Goal: Task Accomplishment & Management: Complete application form

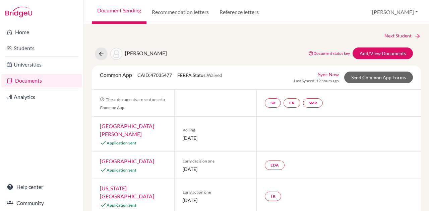
select select "413035"
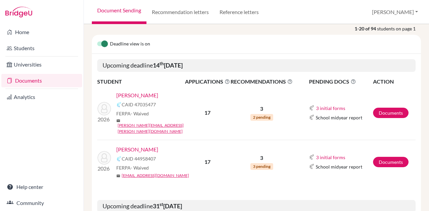
scroll to position [79, 0]
click at [137, 93] on link "[PERSON_NAME]" at bounding box center [137, 95] width 42 height 8
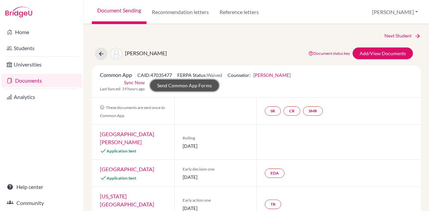
click at [176, 85] on link "Send Common App Forms" at bounding box center [184, 86] width 69 height 12
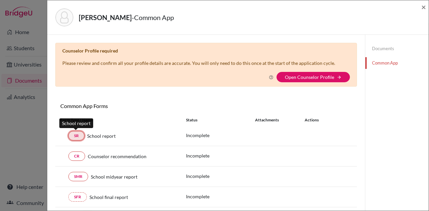
click at [76, 135] on link "SR" at bounding box center [76, 135] width 16 height 9
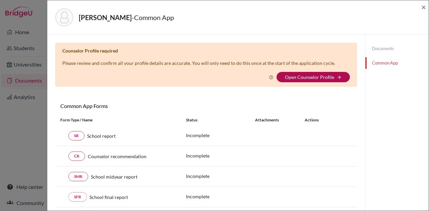
click at [291, 75] on link "Open Counselor Profile" at bounding box center [309, 77] width 49 height 6
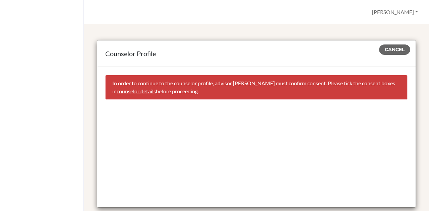
click at [153, 93] on link "counselor details" at bounding box center [136, 91] width 39 height 6
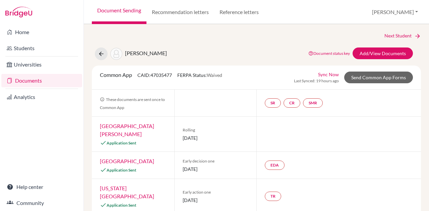
select select "413035"
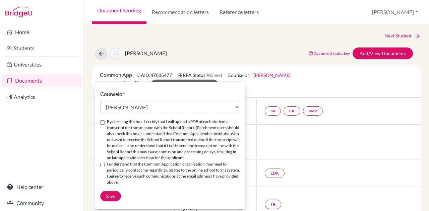
click at [101, 124] on input "By checking this box, I certify that I will upload a PDF of each student’s tran…" at bounding box center [102, 123] width 4 height 4
checkbox input "true"
click at [101, 165] on input "I understand that the Common Application organization may need to periodically …" at bounding box center [102, 165] width 4 height 4
checkbox input "true"
click at [111, 196] on span "Save" at bounding box center [110, 197] width 9 height 6
